Goal: Find specific page/section: Find specific page/section

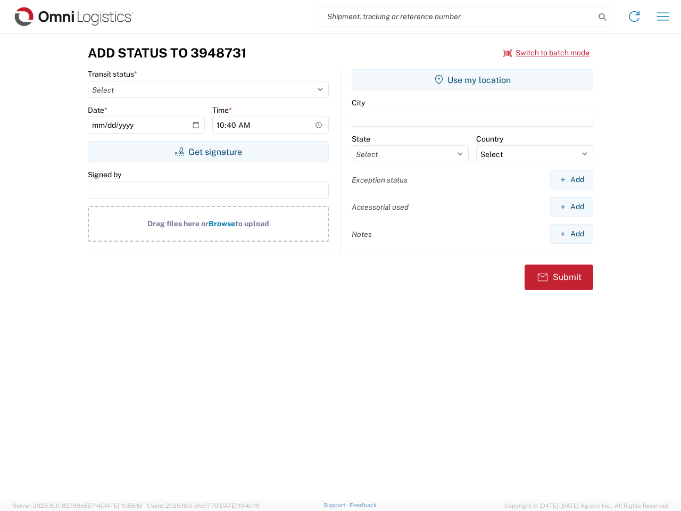
click at [457, 17] on input "search" at bounding box center [457, 16] width 276 height 20
click at [603, 17] on icon at bounding box center [602, 17] width 15 height 15
click at [635, 17] on icon at bounding box center [634, 16] width 17 height 17
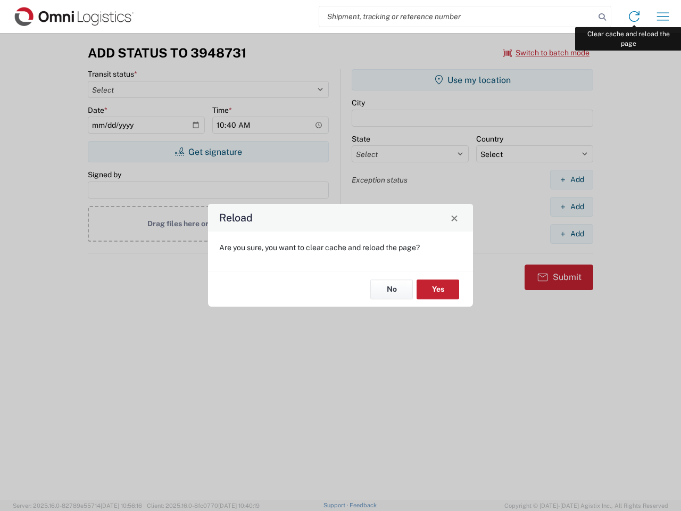
click at [663, 17] on div "Reload Are you sure, you want to clear cache and reload the page? No Yes" at bounding box center [340, 255] width 681 height 511
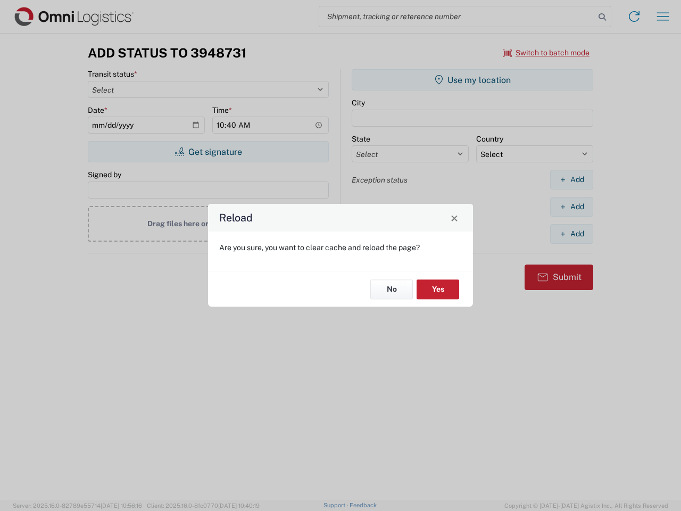
click at [547, 53] on div "Reload Are you sure, you want to clear cache and reload the page? No Yes" at bounding box center [340, 255] width 681 height 511
click at [208, 152] on div "Reload Are you sure, you want to clear cache and reload the page? No Yes" at bounding box center [340, 255] width 681 height 511
click at [473, 80] on div "Reload Are you sure, you want to clear cache and reload the page? No Yes" at bounding box center [340, 255] width 681 height 511
click at [572, 179] on div "Reload Are you sure, you want to clear cache and reload the page? No Yes" at bounding box center [340, 255] width 681 height 511
click at [572, 207] on div "Reload Are you sure, you want to clear cache and reload the page? No Yes" at bounding box center [340, 255] width 681 height 511
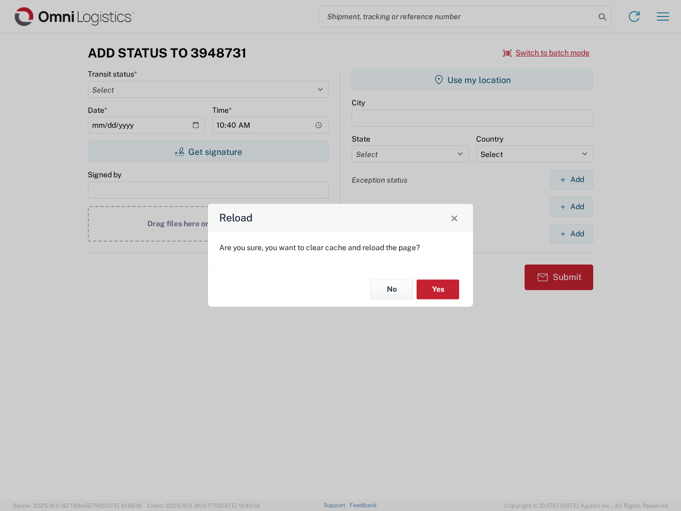
click at [572, 234] on div "Reload Are you sure, you want to clear cache and reload the page? No Yes" at bounding box center [340, 255] width 681 height 511
